Goal: Transaction & Acquisition: Purchase product/service

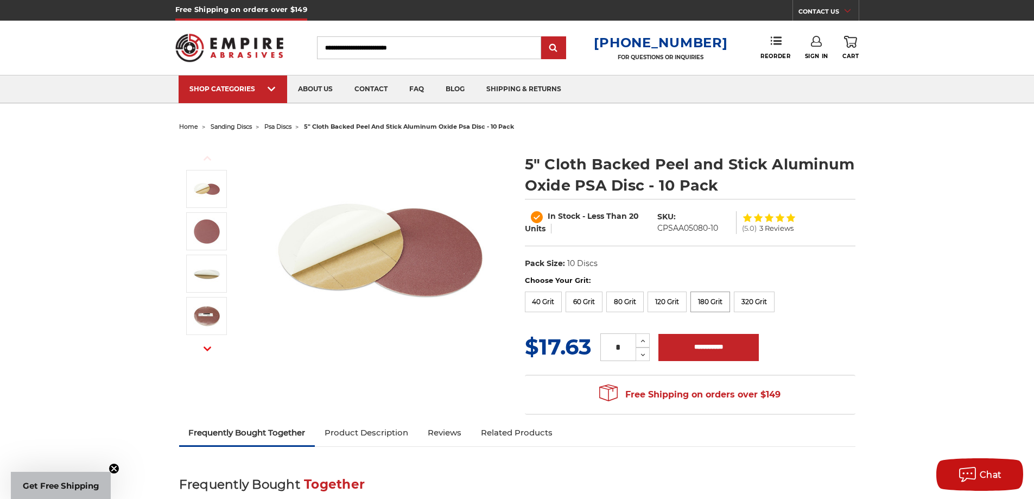
click at [710, 304] on label "180 Grit" at bounding box center [711, 302] width 40 height 21
click at [726, 184] on h1 "5" Cloth Backed Peel and Stick Aluminum Oxide PSA Disc - 10 Pack" at bounding box center [690, 175] width 331 height 42
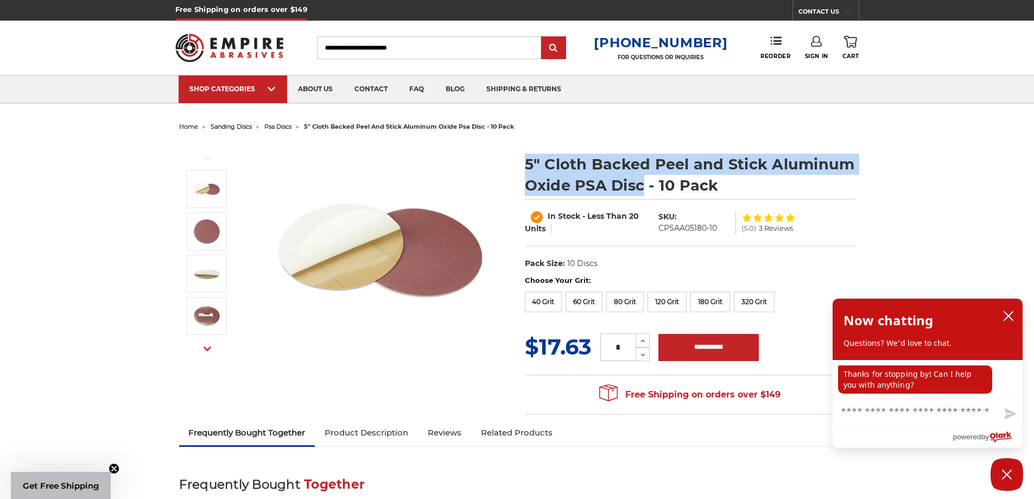
drag, startPoint x: 644, startPoint y: 186, endPoint x: 519, endPoint y: 165, distance: 127.7
click at [519, 165] on section "5" Cloth Backed Peel and Stick Aluminum Oxide PSA Disc - 10 Pack In Stock - Les…" at bounding box center [690, 208] width 346 height 133
copy h1 "5" Cloth Backed Peel and Stick Aluminum Oxide PSA Disc"
